Goal: Contribute content: Contribute content

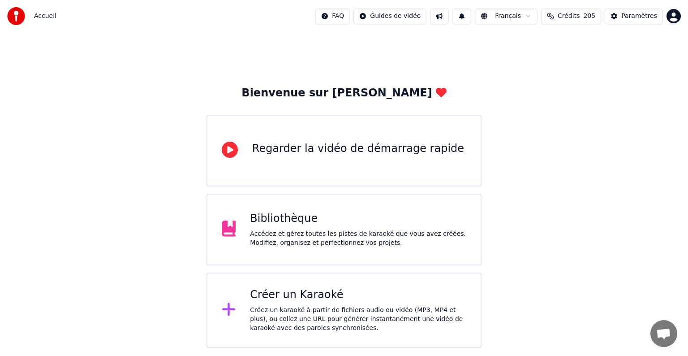
click at [304, 237] on div "Accédez et gérez toutes les pistes de karaoké que vous avez créées. Modifiez, o…" at bounding box center [358, 238] width 216 height 18
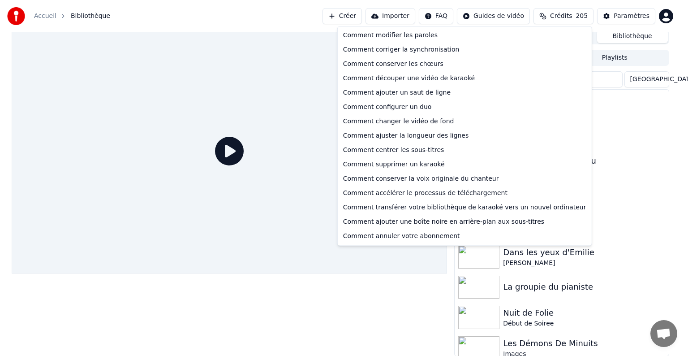
click at [452, 17] on html "Accueil Bibliothèque Créer Importer FAQ Guides de vidéo Crédits 205 Paramètres …" at bounding box center [344, 174] width 688 height 356
click at [407, 65] on div "Comment conserver les chœurs" at bounding box center [464, 64] width 250 height 14
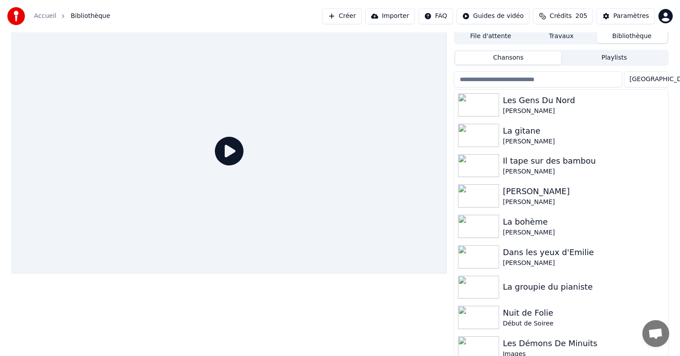
click at [629, 16] on div "Paramètres" at bounding box center [631, 16] width 36 height 9
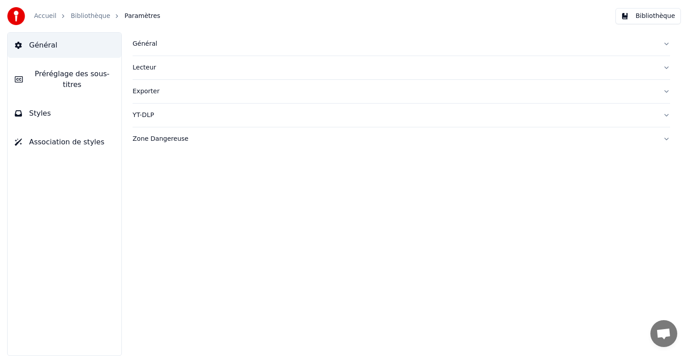
click at [50, 45] on span "Général" at bounding box center [43, 45] width 28 height 11
click at [148, 45] on div "Général" at bounding box center [394, 43] width 523 height 9
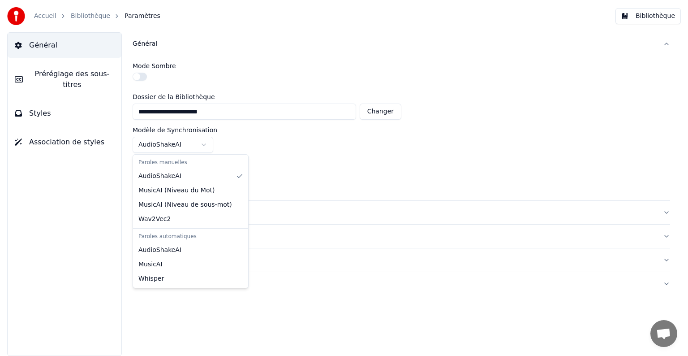
click at [204, 143] on html "**********" at bounding box center [344, 178] width 688 height 356
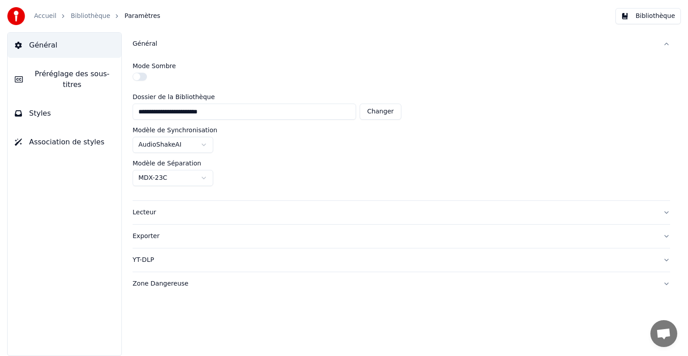
click at [321, 146] on html "**********" at bounding box center [344, 178] width 688 height 356
click at [202, 179] on html "**********" at bounding box center [344, 178] width 688 height 356
click at [43, 17] on link "Accueil" at bounding box center [45, 16] width 22 height 9
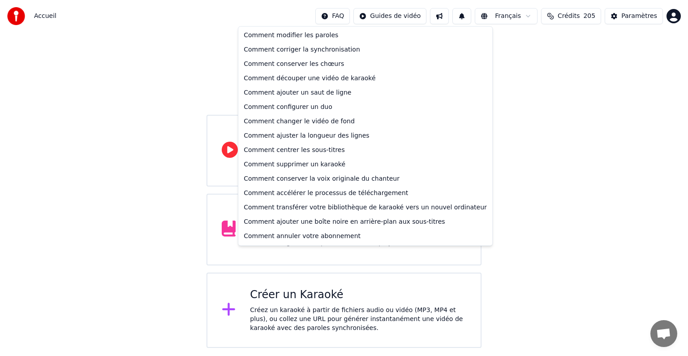
click at [353, 19] on html "Accueil FAQ Guides de vidéo Français Crédits 205 Paramètres Bienvenue sur Youka…" at bounding box center [344, 173] width 688 height 347
click at [332, 193] on div "Comment accélérer le processus de téléchargement" at bounding box center [365, 193] width 250 height 14
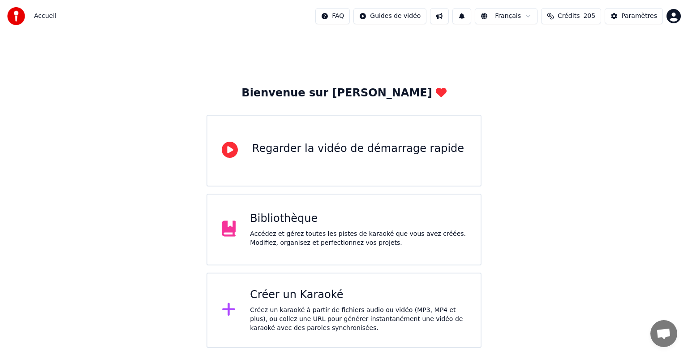
click at [347, 152] on div "Regarder la vidéo de démarrage rapide" at bounding box center [358, 148] width 212 height 14
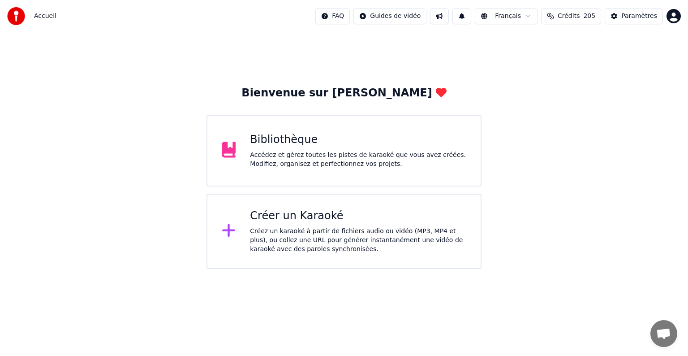
click at [298, 215] on div "Créer un Karaoké" at bounding box center [358, 216] width 216 height 14
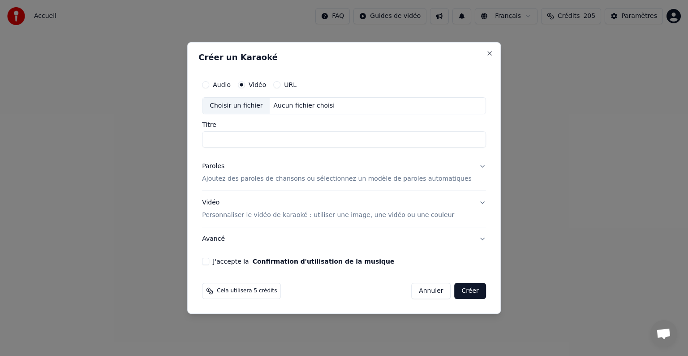
click at [256, 140] on input "Titre" at bounding box center [344, 139] width 284 height 16
type input "****"
drag, startPoint x: 242, startPoint y: 141, endPoint x: 201, endPoint y: 141, distance: 41.2
click at [201, 141] on div "Créer un Karaoké Audio Vidéo URL Choisir un fichier Aucun fichier choisi Titre …" at bounding box center [343, 177] width 313 height 271
click at [231, 86] on label "Audio" at bounding box center [222, 84] width 18 height 6
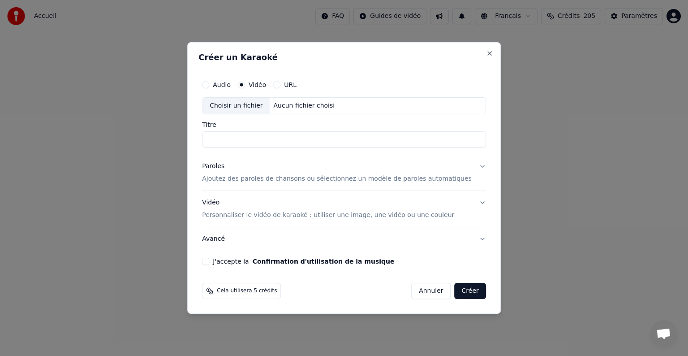
click at [209, 86] on button "Audio" at bounding box center [205, 84] width 7 height 7
click at [252, 107] on div "Choisir un fichier" at bounding box center [235, 106] width 67 height 16
click at [254, 107] on div "Choisir un fichier" at bounding box center [235, 106] width 67 height 16
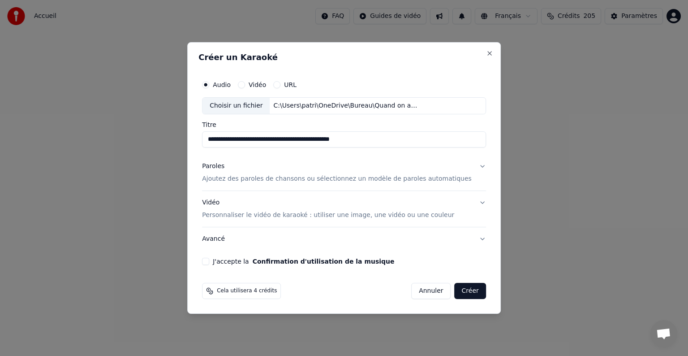
drag, startPoint x: 287, startPoint y: 140, endPoint x: 393, endPoint y: 144, distance: 105.3
click at [393, 144] on input "**********" at bounding box center [344, 139] width 284 height 16
type input "**********"
click at [257, 178] on p "Ajoutez des paroles de chansons ou sélectionnez un modèle de paroles automatiqu…" at bounding box center [337, 178] width 270 height 9
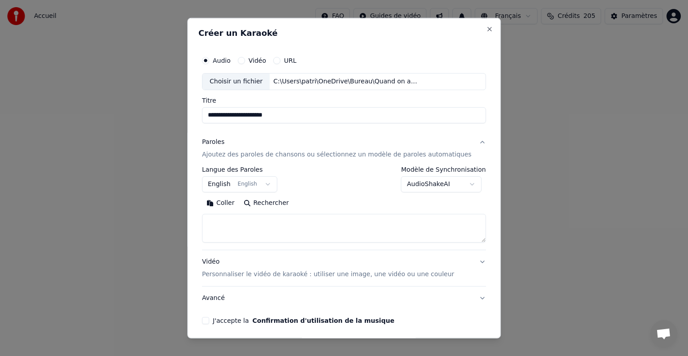
click at [270, 184] on button "English English" at bounding box center [239, 184] width 75 height 16
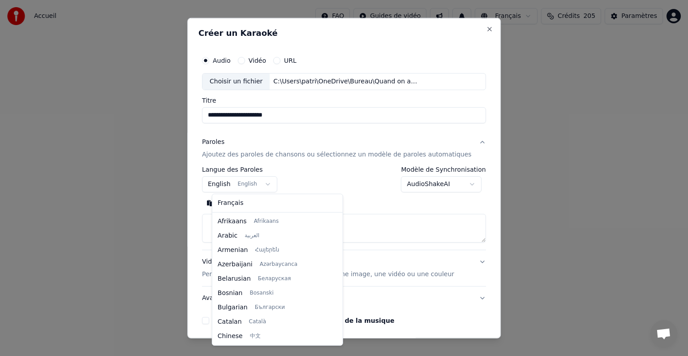
scroll to position [72, 0]
select select "**"
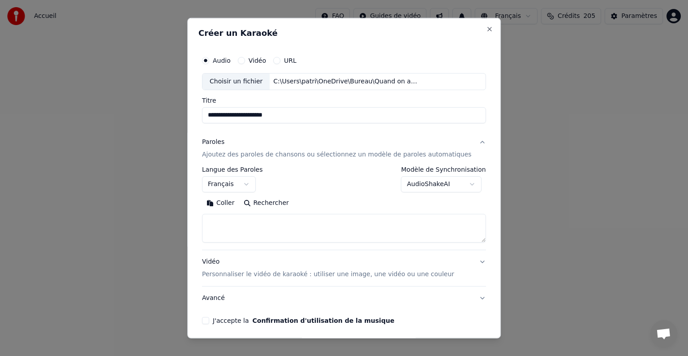
click at [238, 202] on button "Coller" at bounding box center [220, 203] width 37 height 14
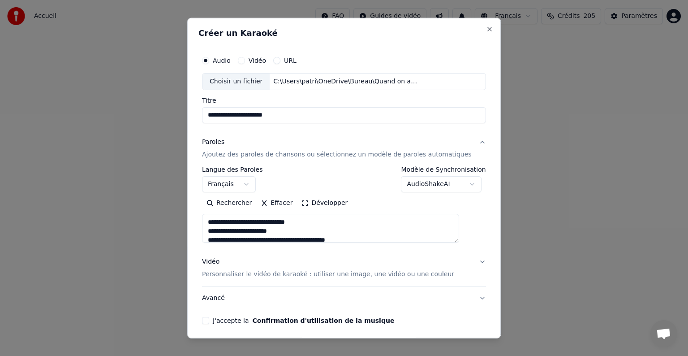
click at [328, 274] on p "Personnaliser le vidéo de karaoké : utiliser une image, une vidéo ou une couleur" at bounding box center [328, 274] width 252 height 9
type textarea "**********"
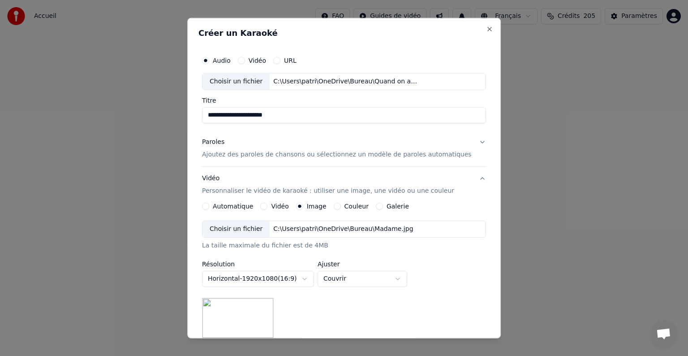
click at [246, 230] on div "Choisir un fichier" at bounding box center [235, 229] width 67 height 16
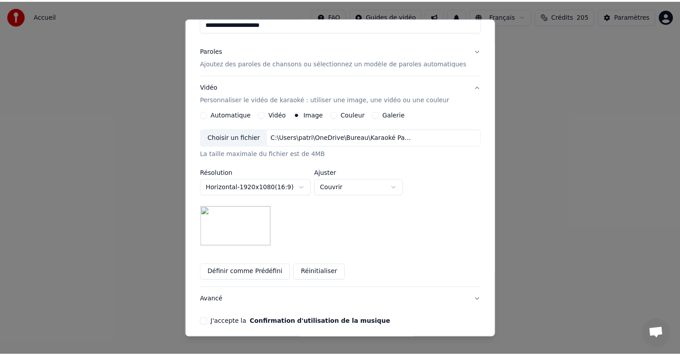
scroll to position [127, 0]
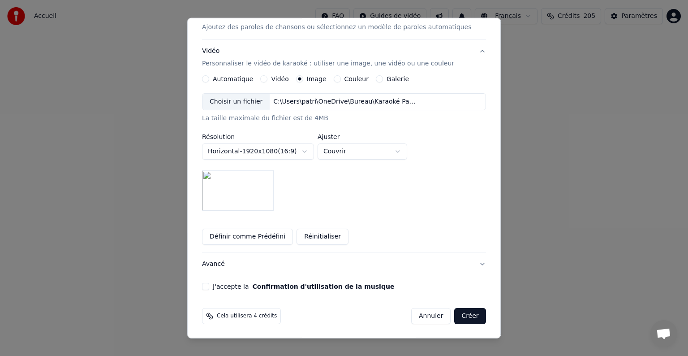
click at [209, 287] on button "J'accepte la Confirmation d'utilisation de la musique" at bounding box center [205, 286] width 7 height 7
click at [455, 317] on button "Créer" at bounding box center [469, 316] width 31 height 16
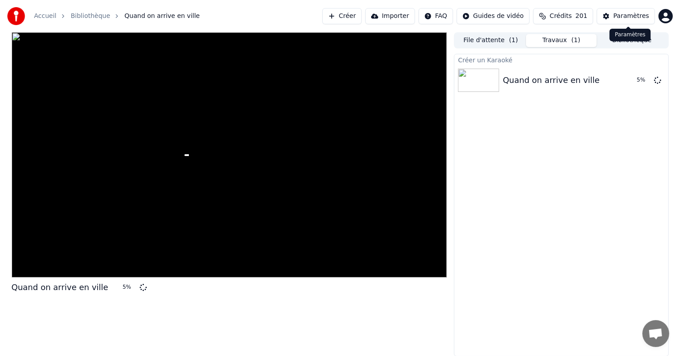
click at [634, 11] on button "Paramètres" at bounding box center [626, 16] width 58 height 16
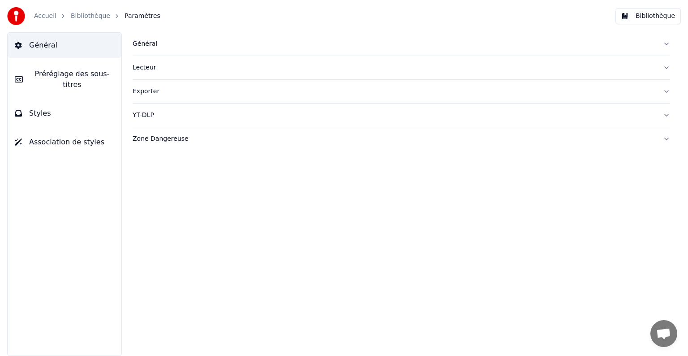
click at [138, 44] on div "Général" at bounding box center [394, 43] width 523 height 9
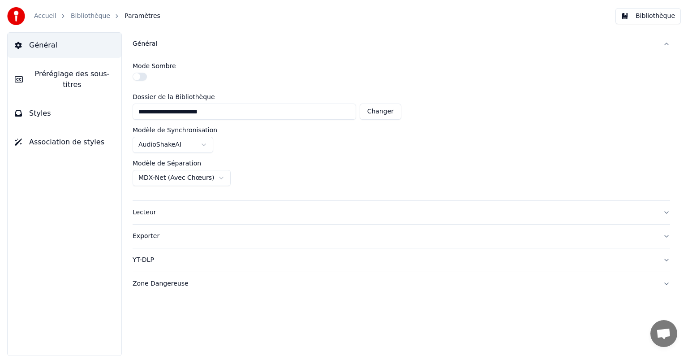
click at [47, 19] on link "Accueil" at bounding box center [45, 16] width 22 height 9
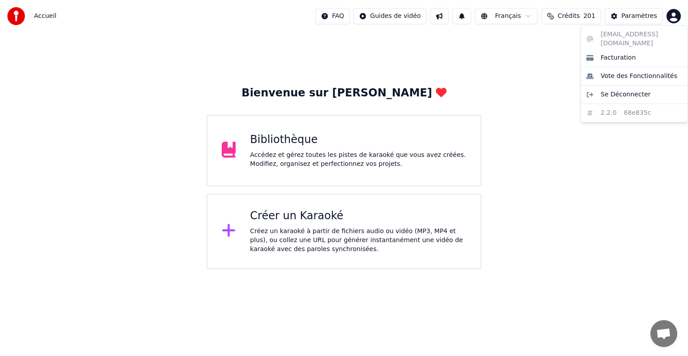
click at [673, 15] on html "Accueil FAQ Guides de vidéo Français Crédits 201 Paramètres Bienvenue sur Youka…" at bounding box center [344, 134] width 688 height 269
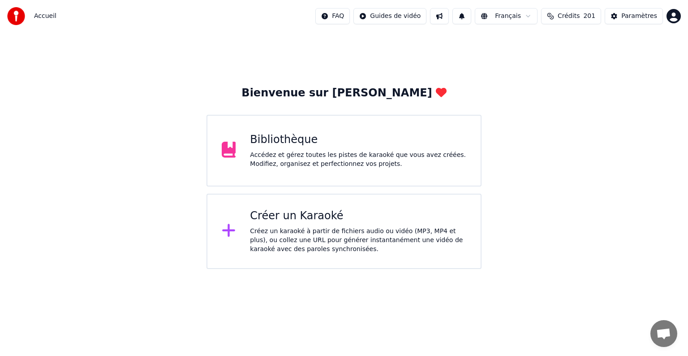
click at [41, 17] on html "Accueil FAQ Guides de vidéo Français Crédits 201 Paramètres Bienvenue sur Youka…" at bounding box center [344, 134] width 688 height 269
click at [301, 216] on div "Créer un Karaoké" at bounding box center [358, 216] width 216 height 14
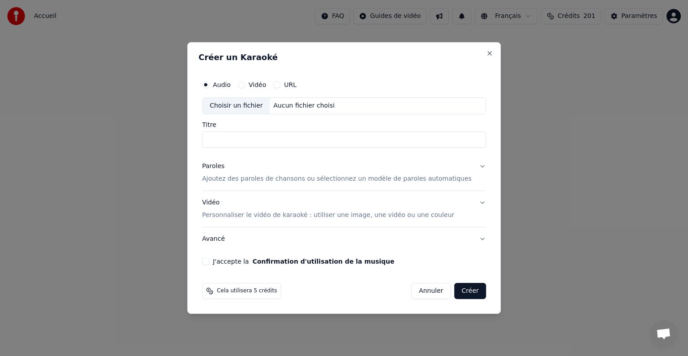
click at [423, 294] on button "Annuler" at bounding box center [430, 291] width 39 height 16
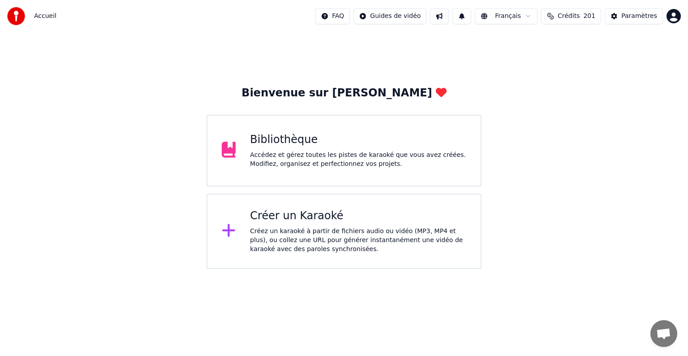
click at [416, 21] on html "Accueil FAQ Guides de vidéo Français Crédits 201 Paramètres Bienvenue sur Youka…" at bounding box center [344, 134] width 688 height 269
click at [544, 92] on html "Accueil FAQ Guides de vidéo Français Crédits 201 Paramètres Bienvenue sur Youka…" at bounding box center [344, 134] width 688 height 269
click at [579, 16] on span "Crédits" at bounding box center [568, 16] width 22 height 9
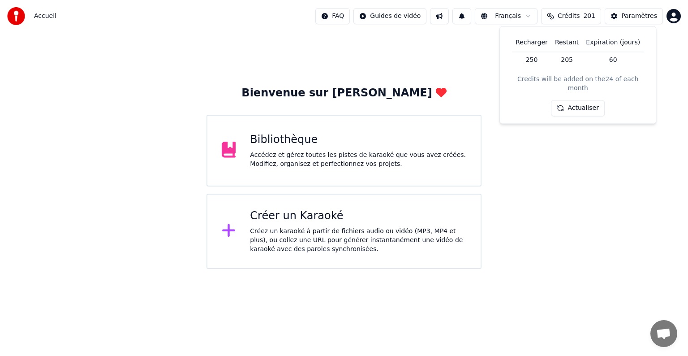
click at [564, 170] on div "Bienvenue sur Youka Bibliothèque Accédez et gérez toutes les pistes de karaoké …" at bounding box center [344, 150] width 688 height 236
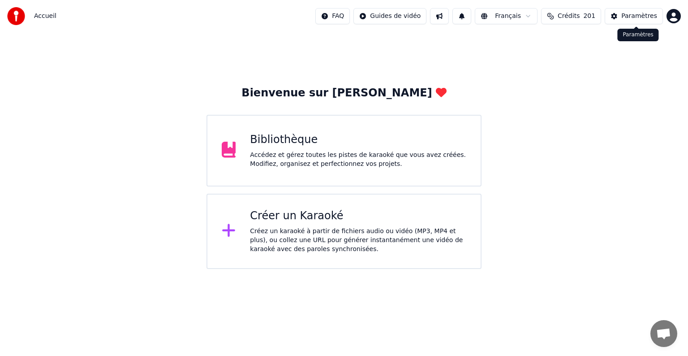
click at [634, 17] on div "Paramètres" at bounding box center [639, 16] width 36 height 9
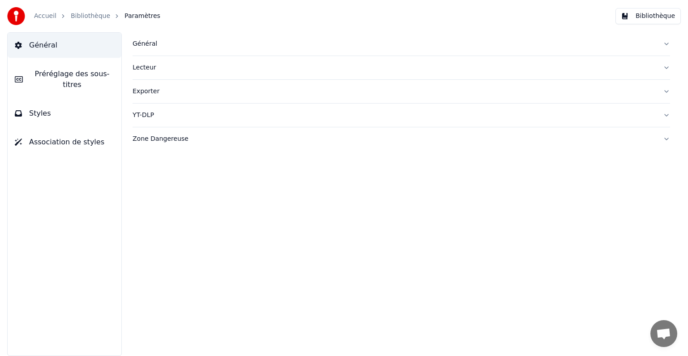
click at [88, 15] on link "Bibliothèque" at bounding box center [90, 16] width 39 height 9
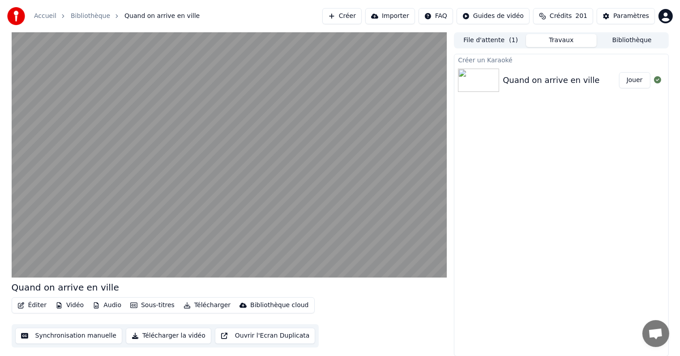
click at [159, 338] on button "Télécharger la vidéo" at bounding box center [169, 335] width 86 height 16
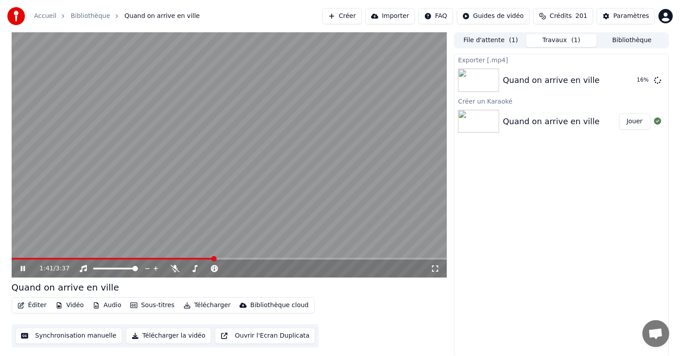
click at [635, 17] on div "Paramètres" at bounding box center [631, 16] width 36 height 9
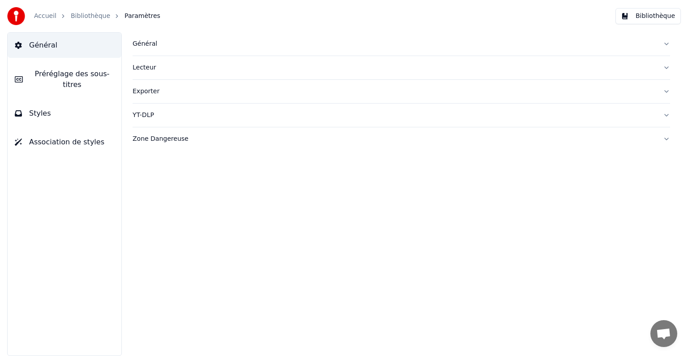
click at [146, 44] on div "Général" at bounding box center [394, 43] width 523 height 9
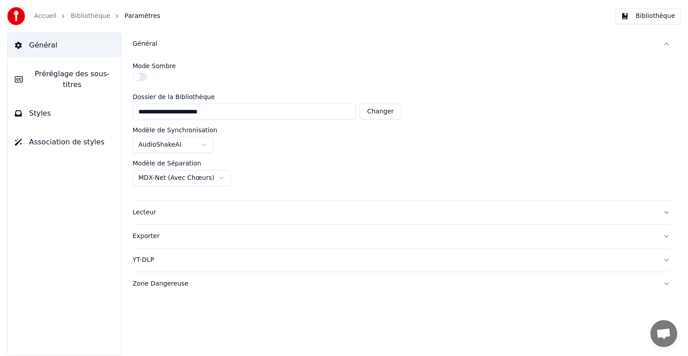
click at [85, 16] on link "Bibliothèque" at bounding box center [90, 16] width 39 height 9
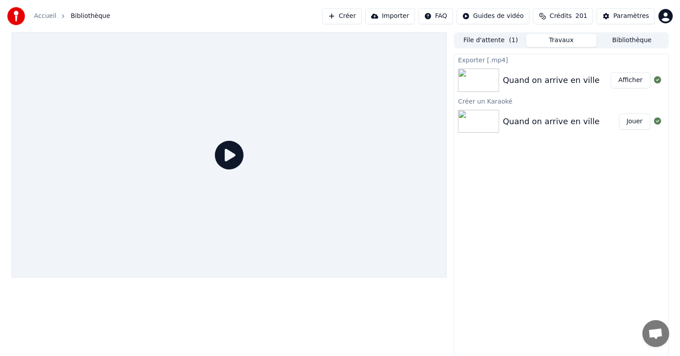
click at [634, 81] on button "Afficher" at bounding box center [630, 80] width 39 height 16
